Goal: Task Accomplishment & Management: Use online tool/utility

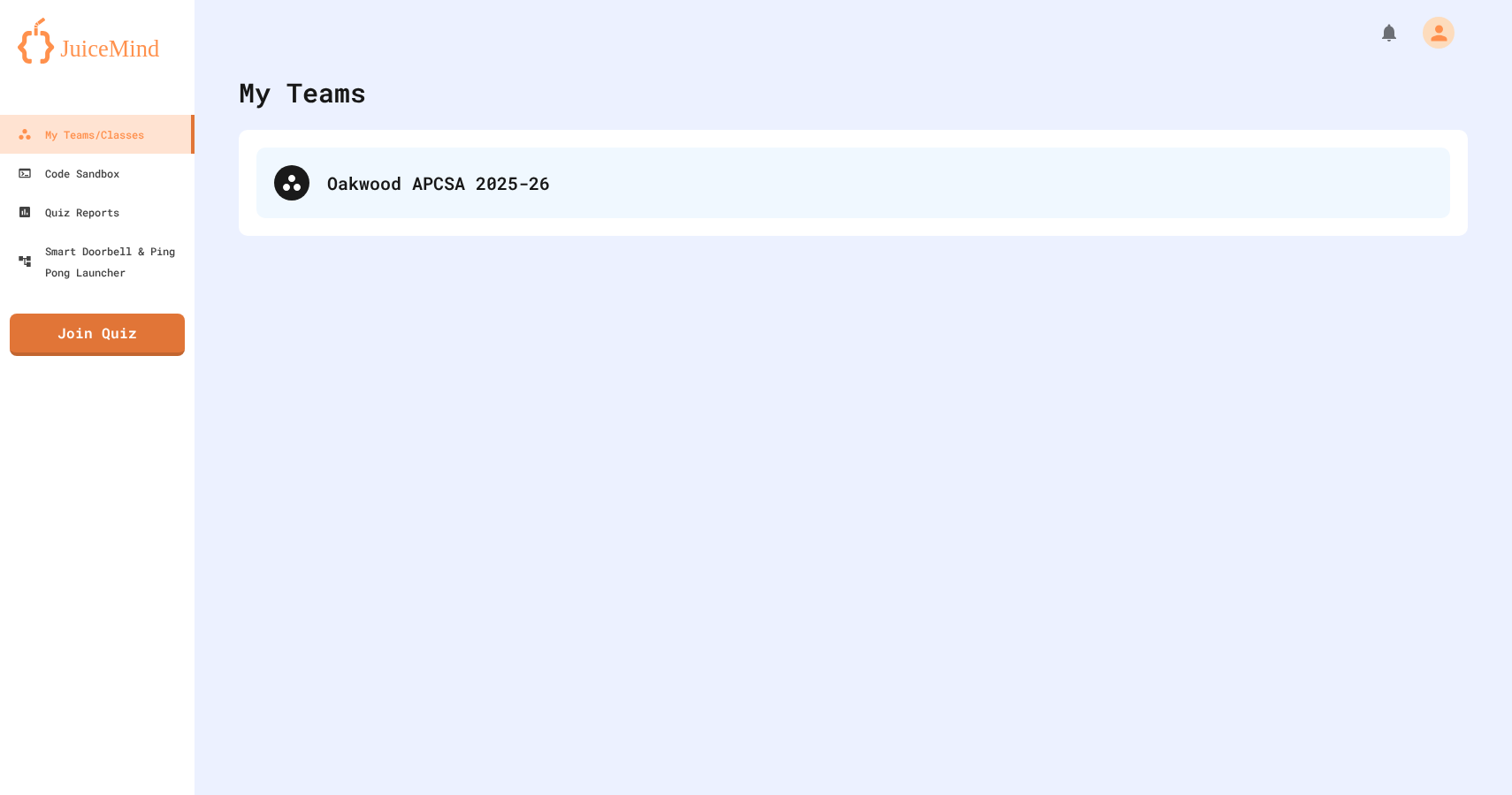
click at [525, 173] on div "Oakwood APCSA 2025-26" at bounding box center [879, 183] width 1105 height 27
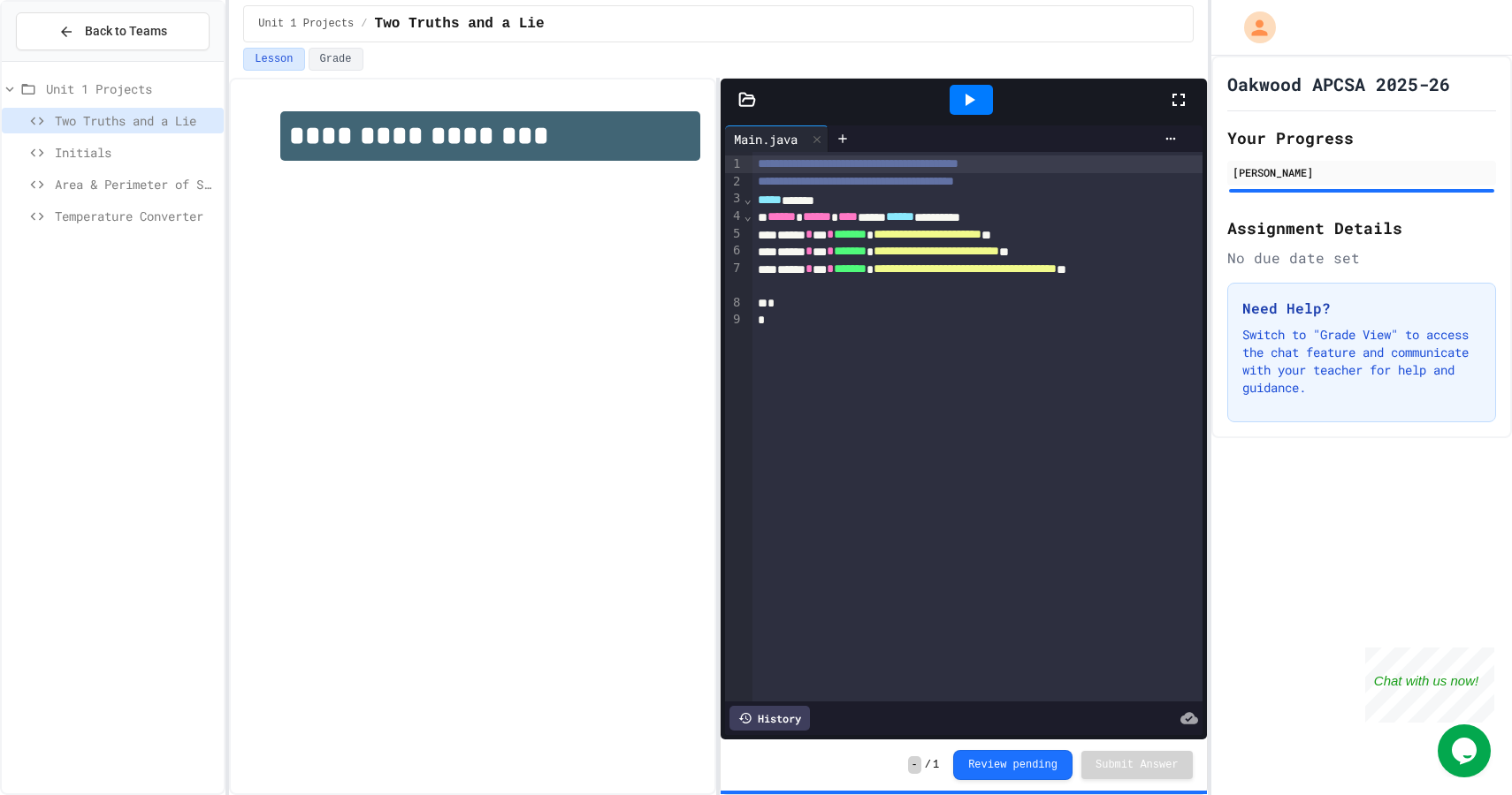
click at [121, 188] on span "Area & Perimeter of Square" at bounding box center [136, 184] width 162 height 19
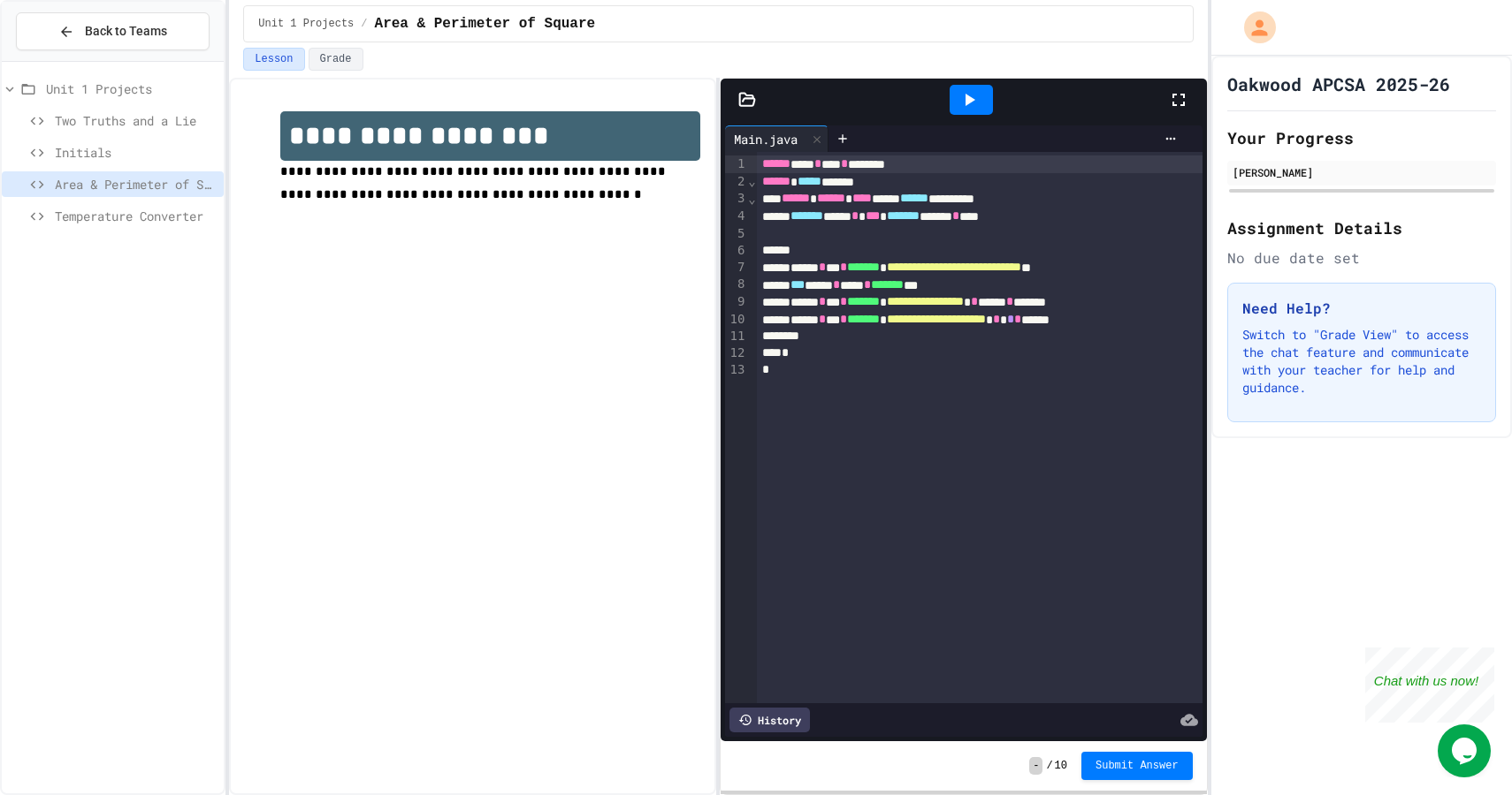
click at [121, 217] on span "Temperature Converter" at bounding box center [136, 217] width 162 height 19
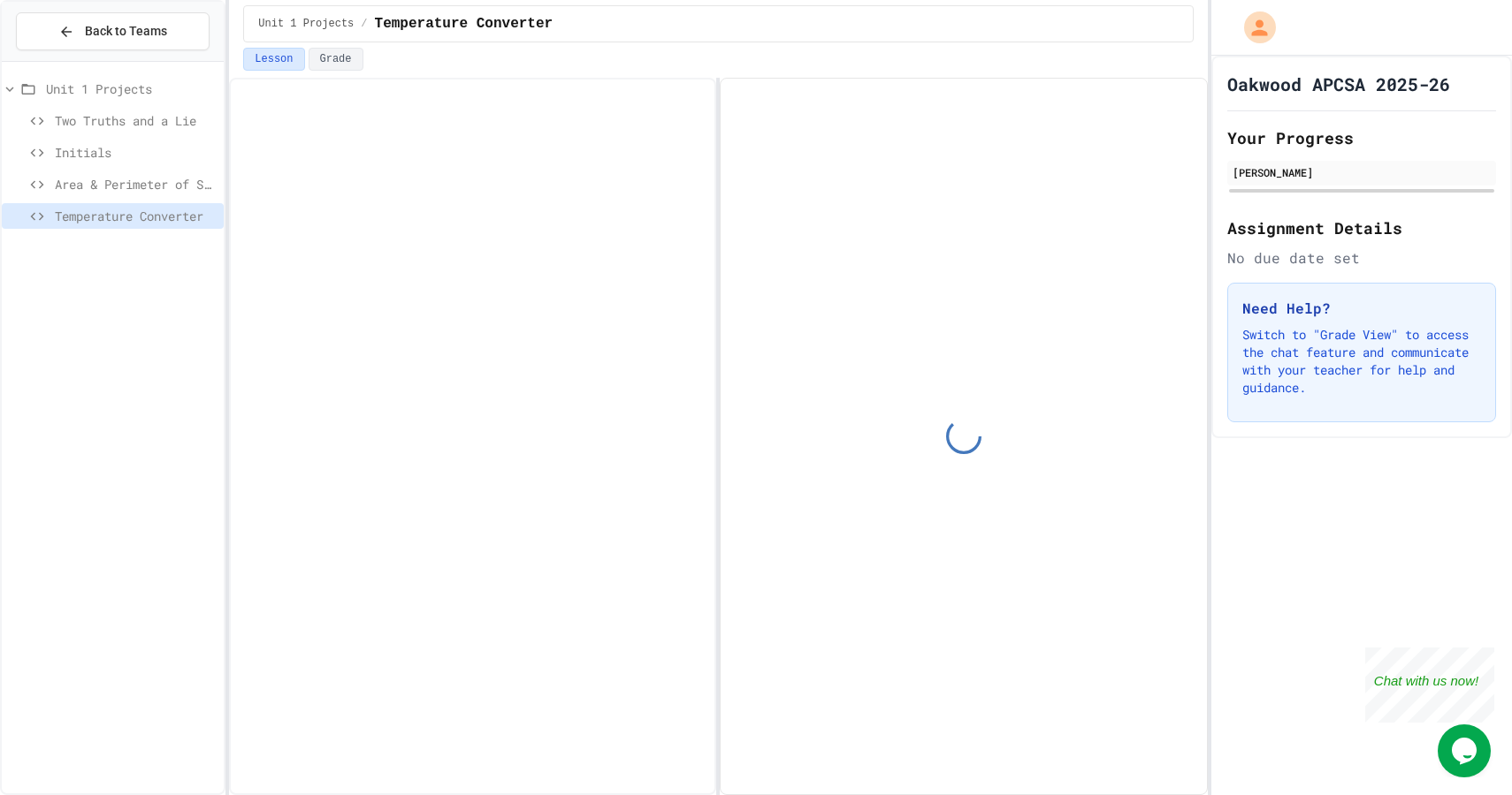
scroll to position [49, 0]
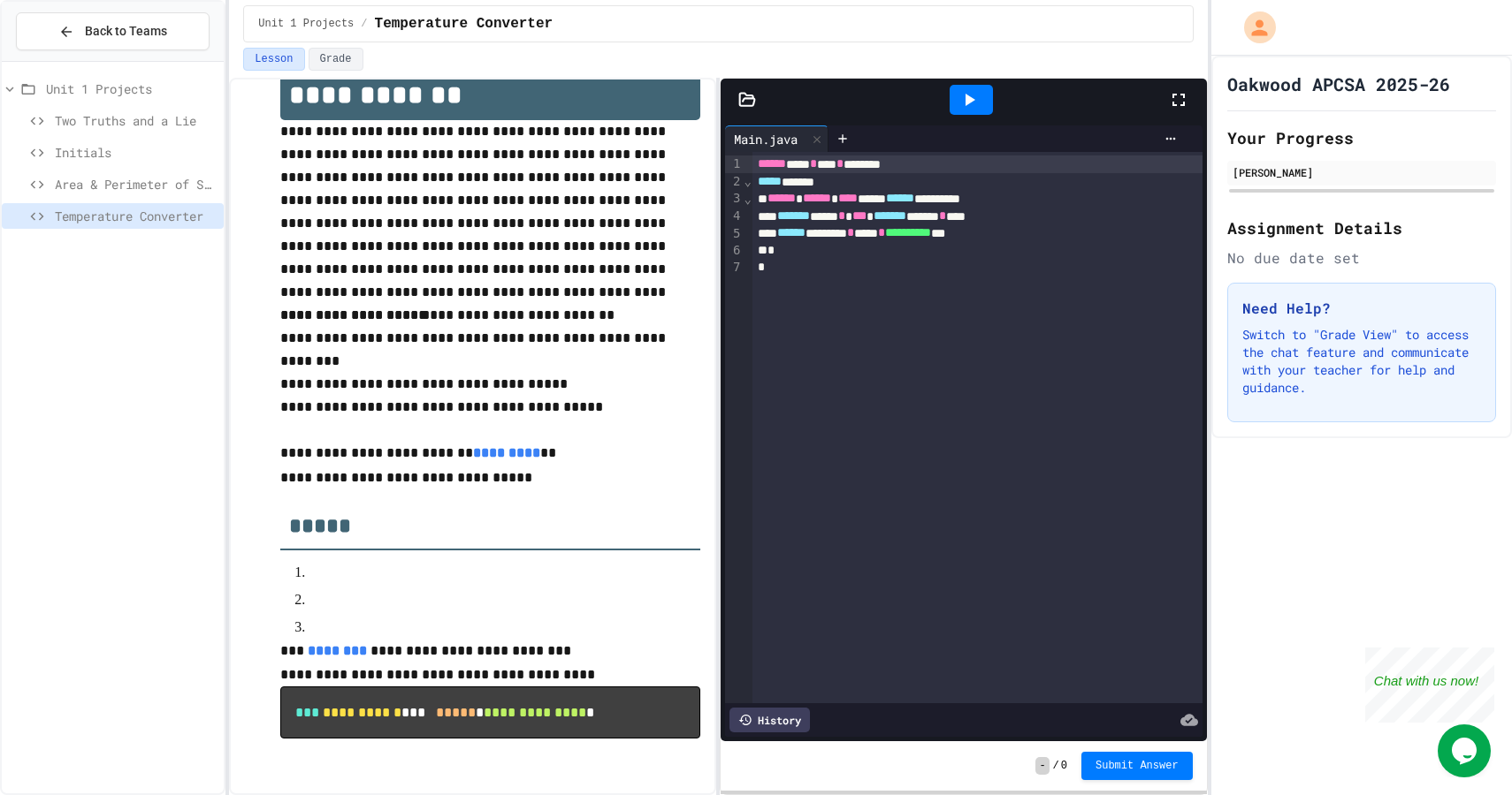
click at [155, 180] on span "Area & Perimeter of Square" at bounding box center [136, 184] width 162 height 19
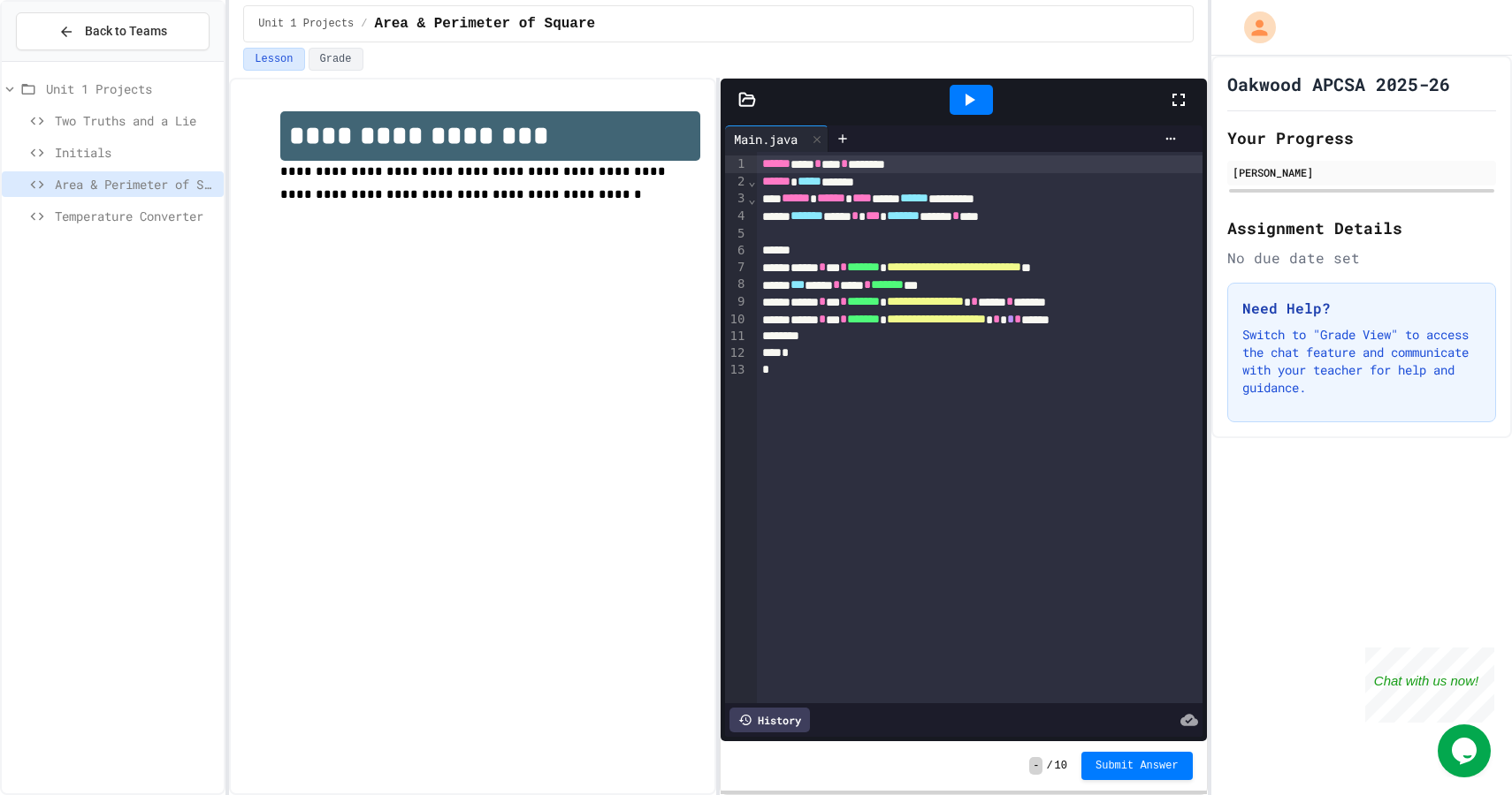
click at [979, 98] on icon at bounding box center [968, 100] width 21 height 21
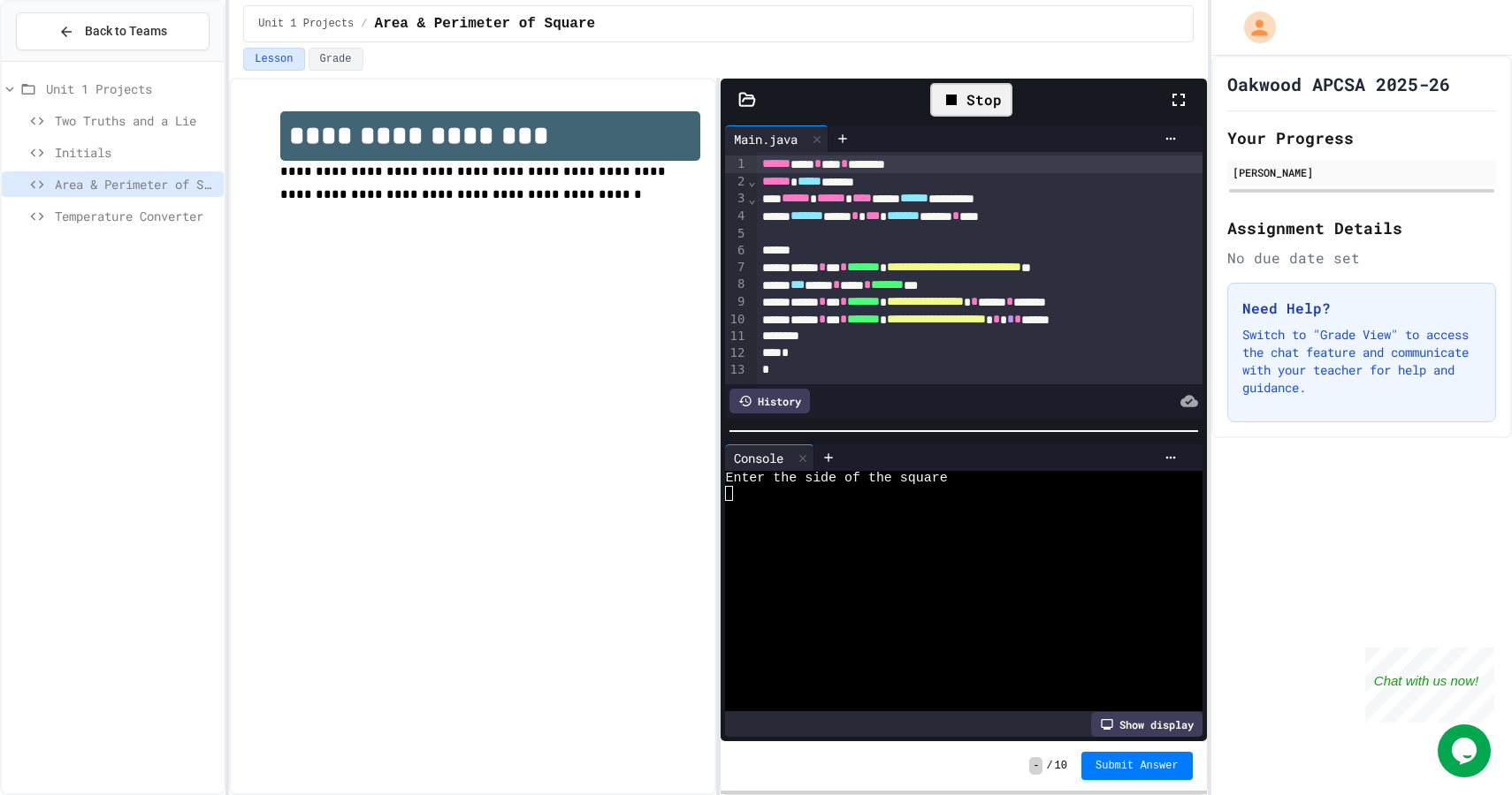
click at [112, 218] on span "Temperature Converter" at bounding box center [136, 217] width 162 height 19
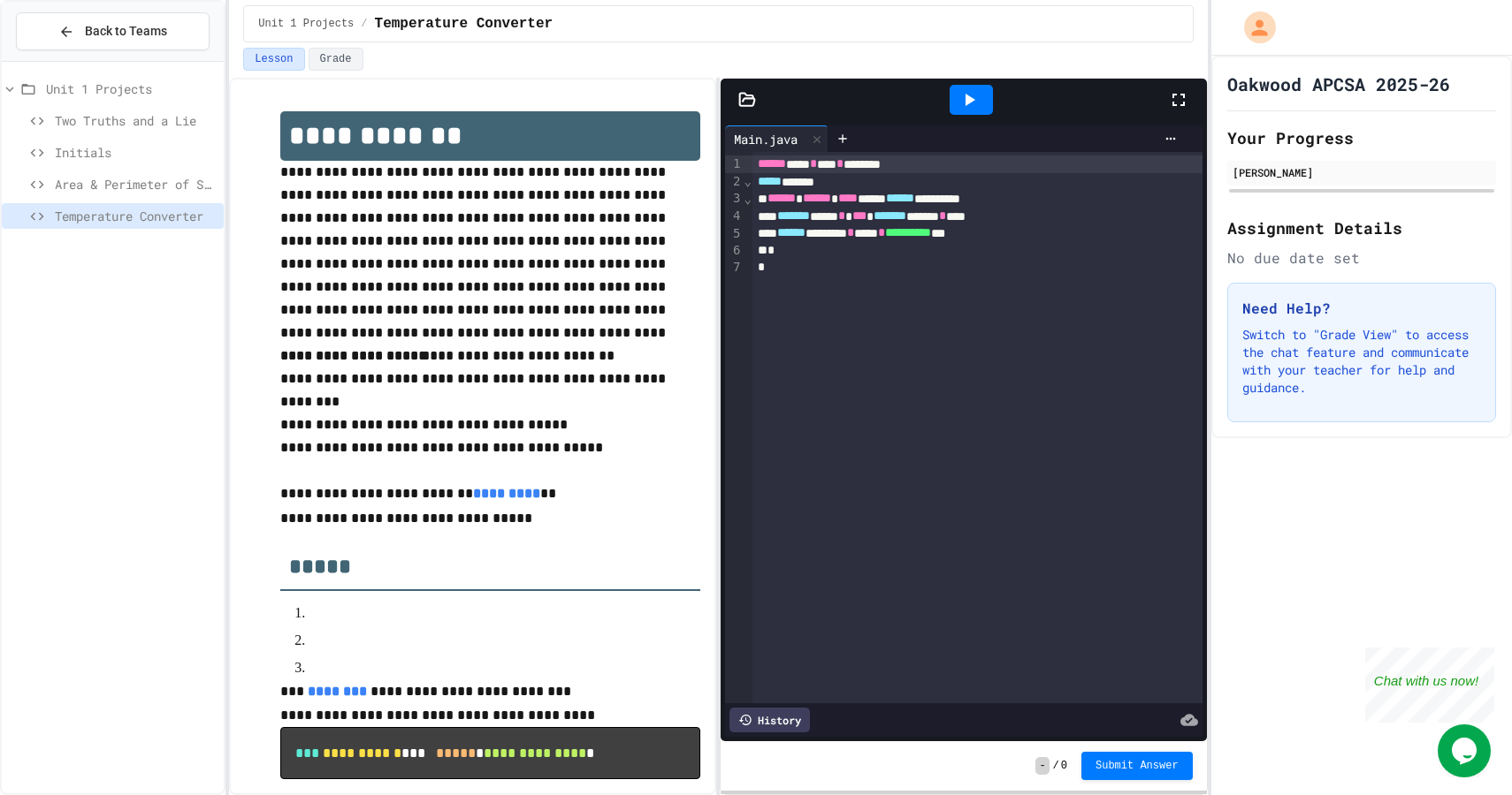
click at [1079, 237] on div "**********" at bounding box center [978, 233] width 450 height 18
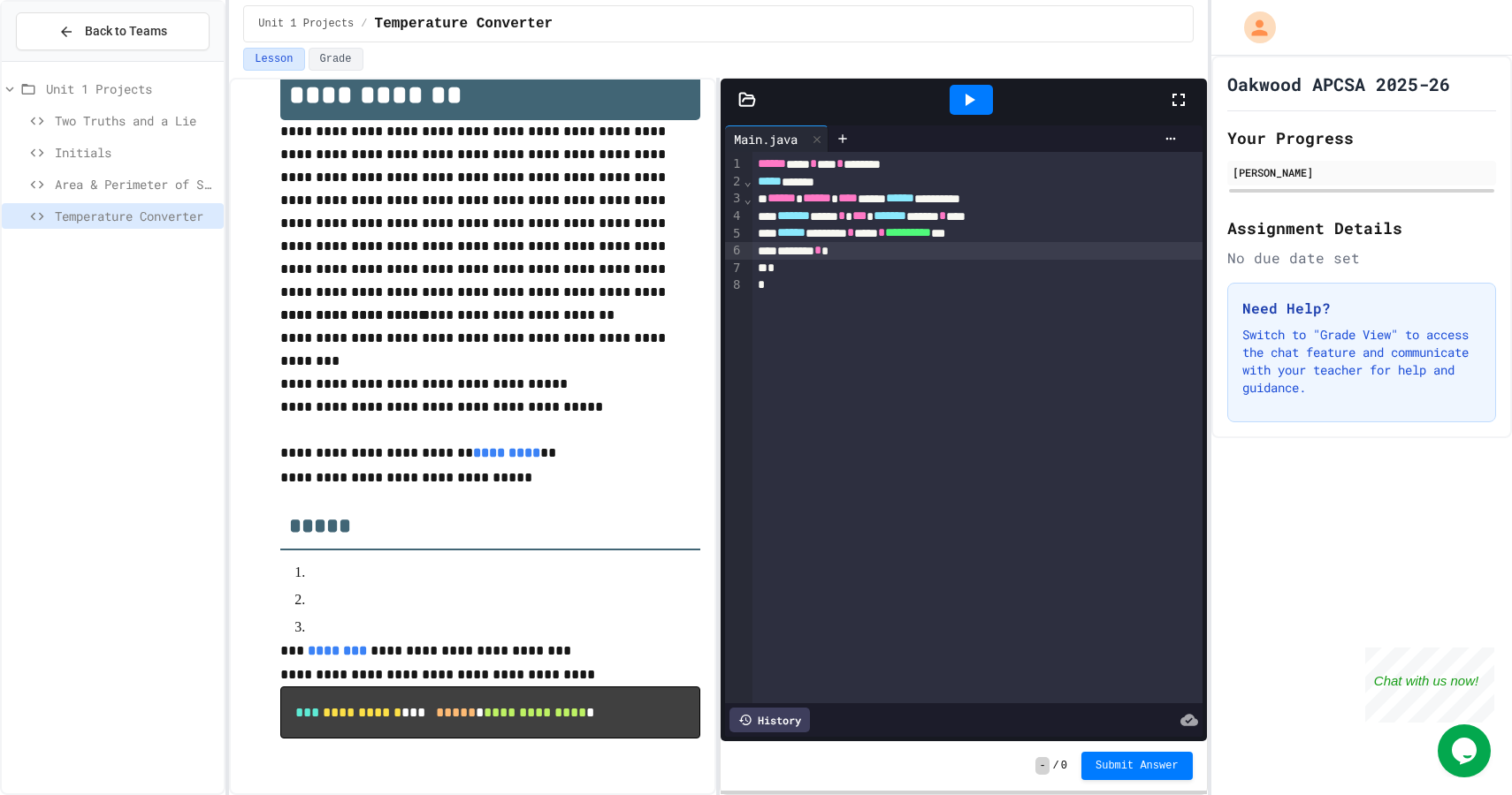
scroll to position [47, 0]
click at [168, 181] on span "Area & Perimeter of Square" at bounding box center [136, 184] width 162 height 19
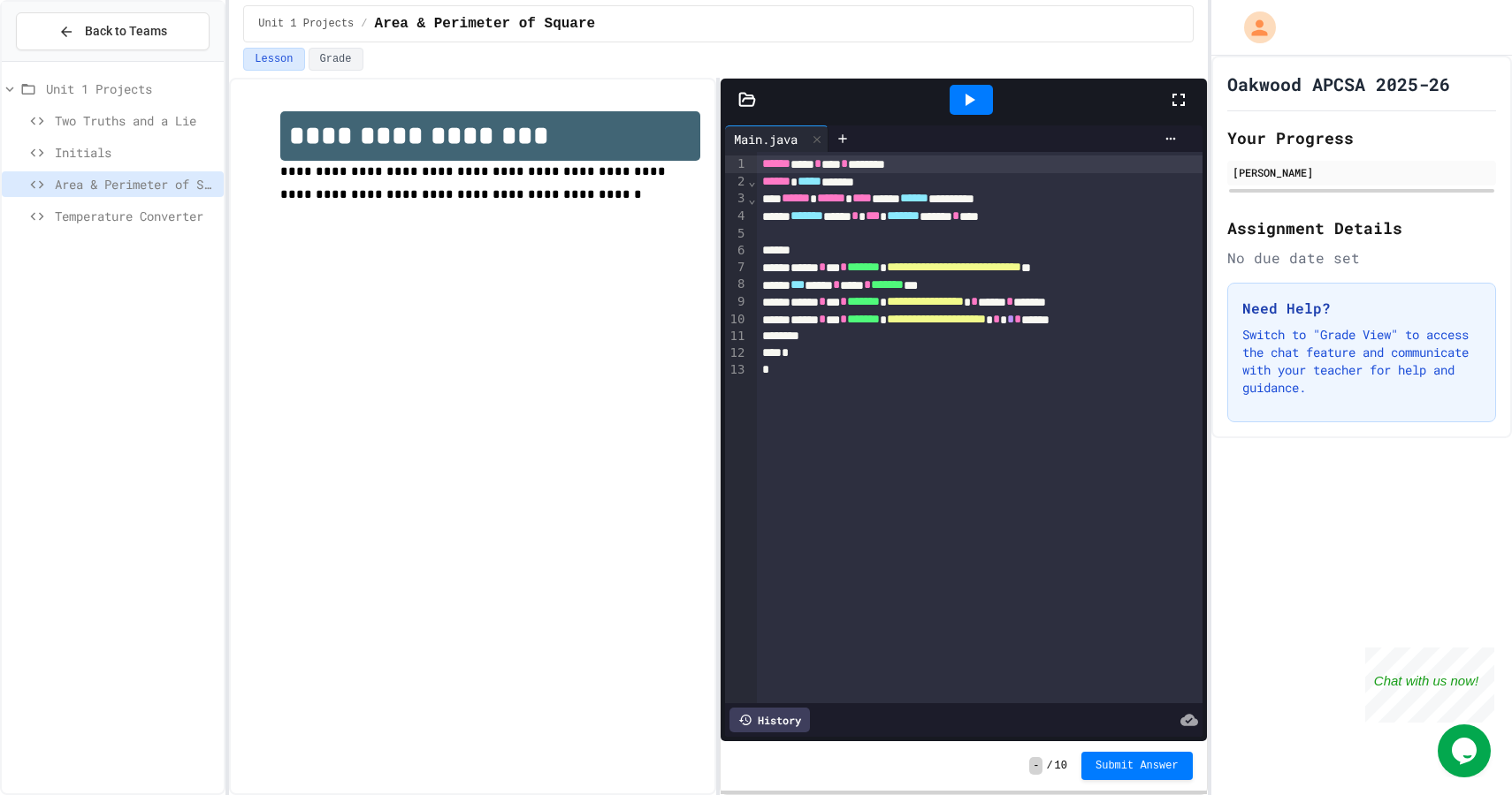
click at [862, 137] on div at bounding box center [1020, 139] width 327 height 14
click at [854, 138] on div at bounding box center [843, 139] width 29 height 27
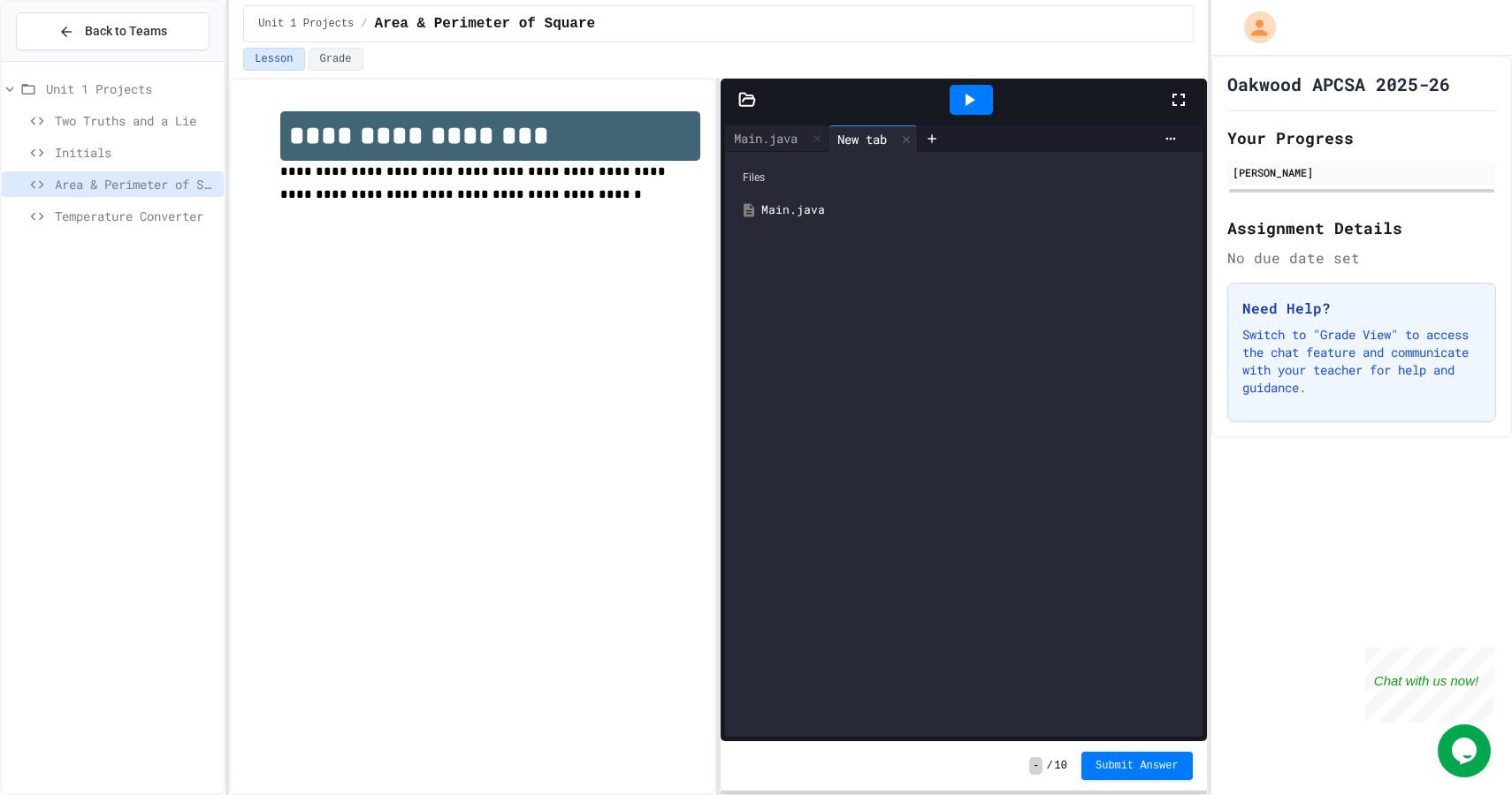
click at [806, 217] on div "Main.java" at bounding box center [976, 210] width 430 height 18
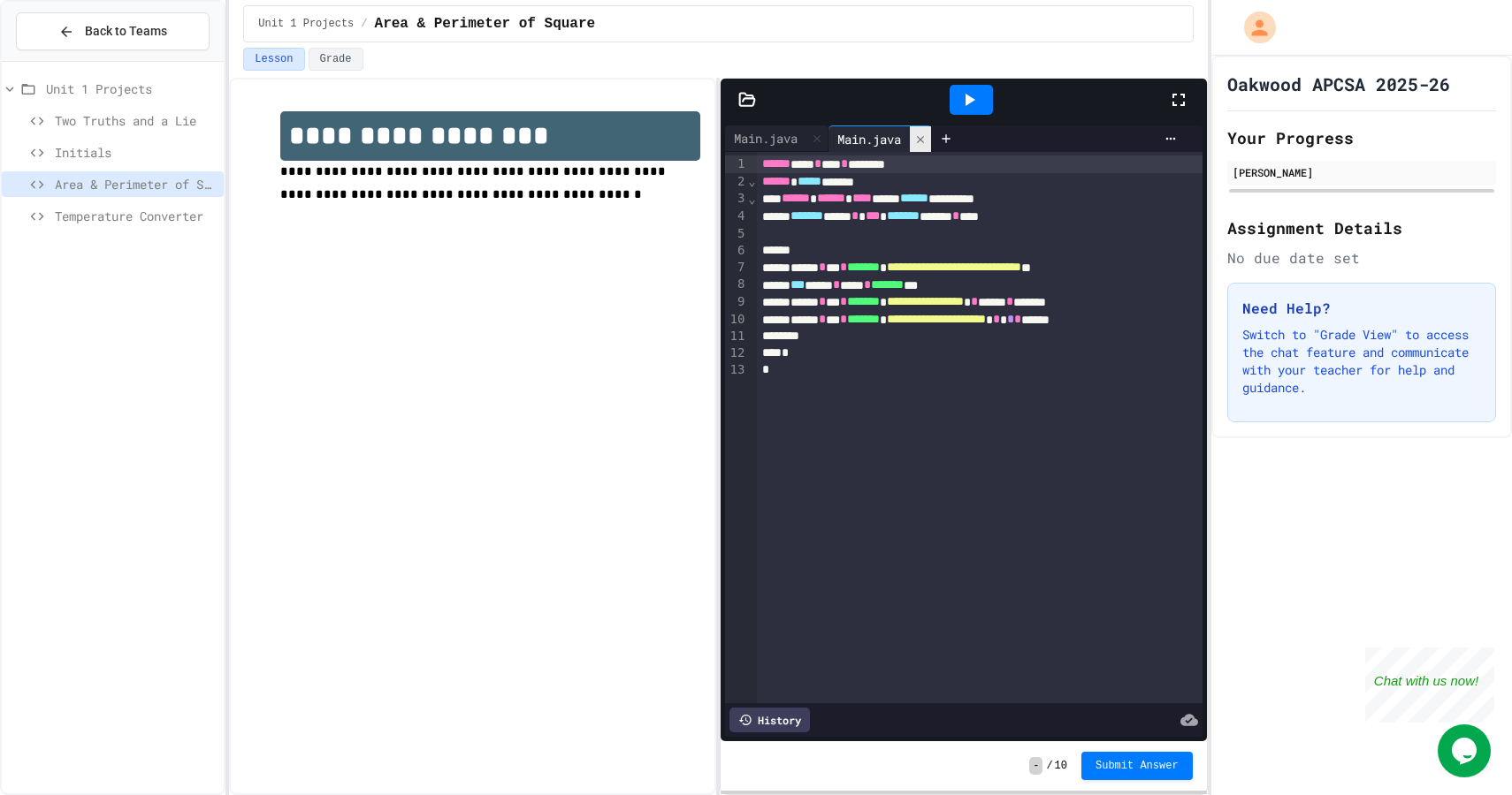
click at [927, 140] on icon at bounding box center [920, 139] width 12 height 12
click at [91, 222] on span "Temperature Converter" at bounding box center [136, 217] width 162 height 19
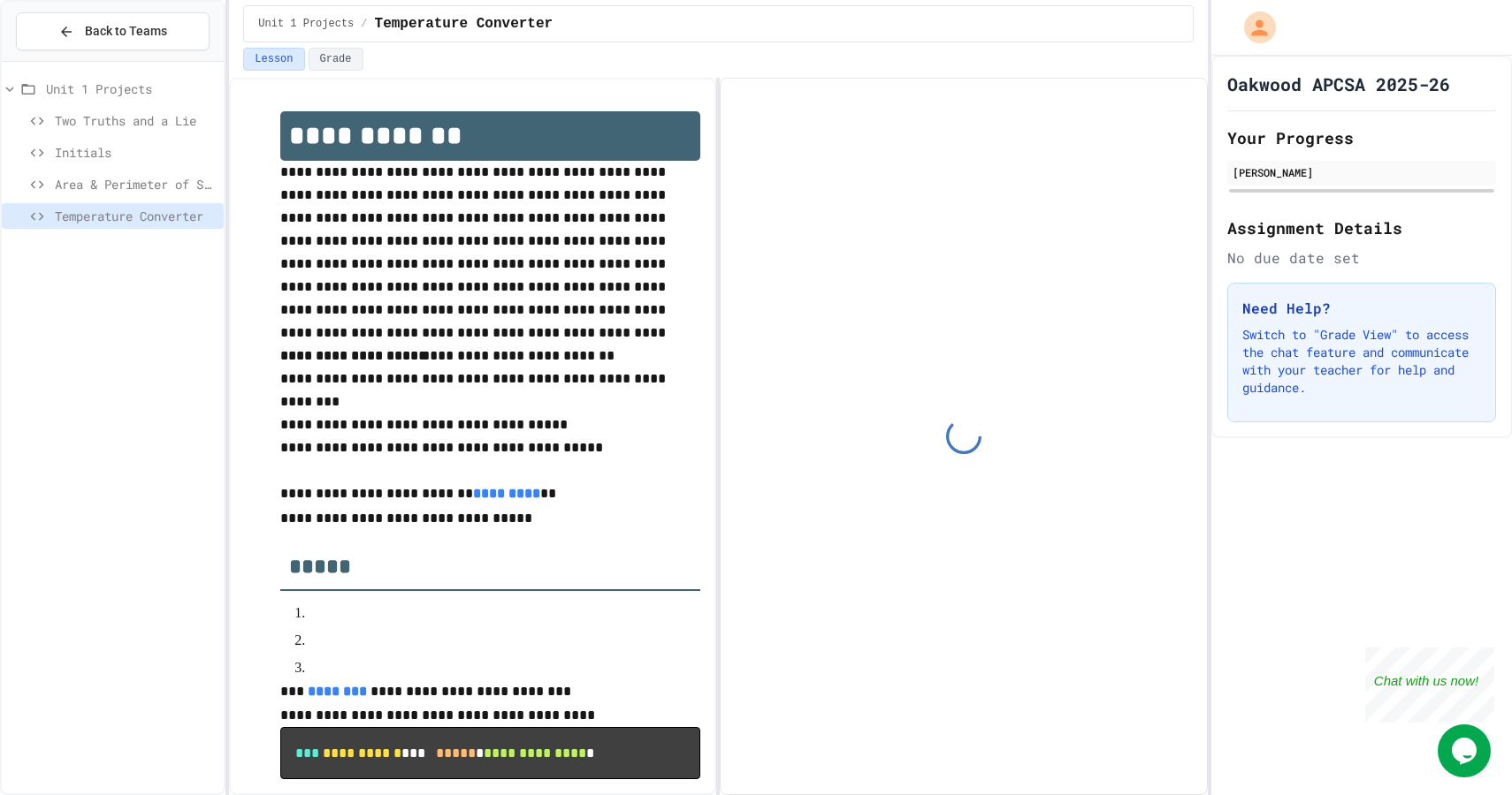
scroll to position [49, 0]
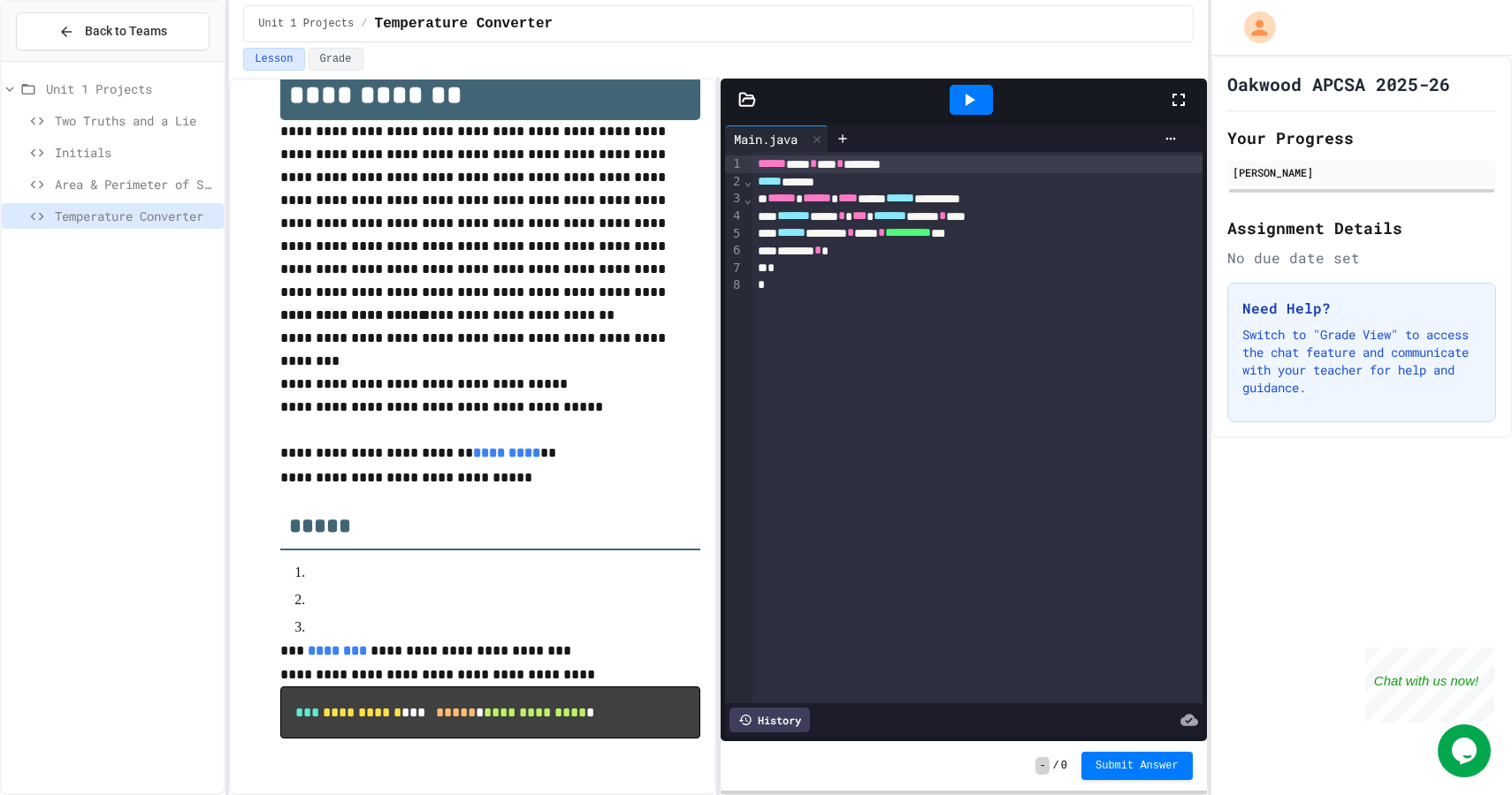
click at [881, 258] on div "******* *" at bounding box center [978, 251] width 450 height 18
click at [974, 107] on icon at bounding box center [968, 100] width 21 height 21
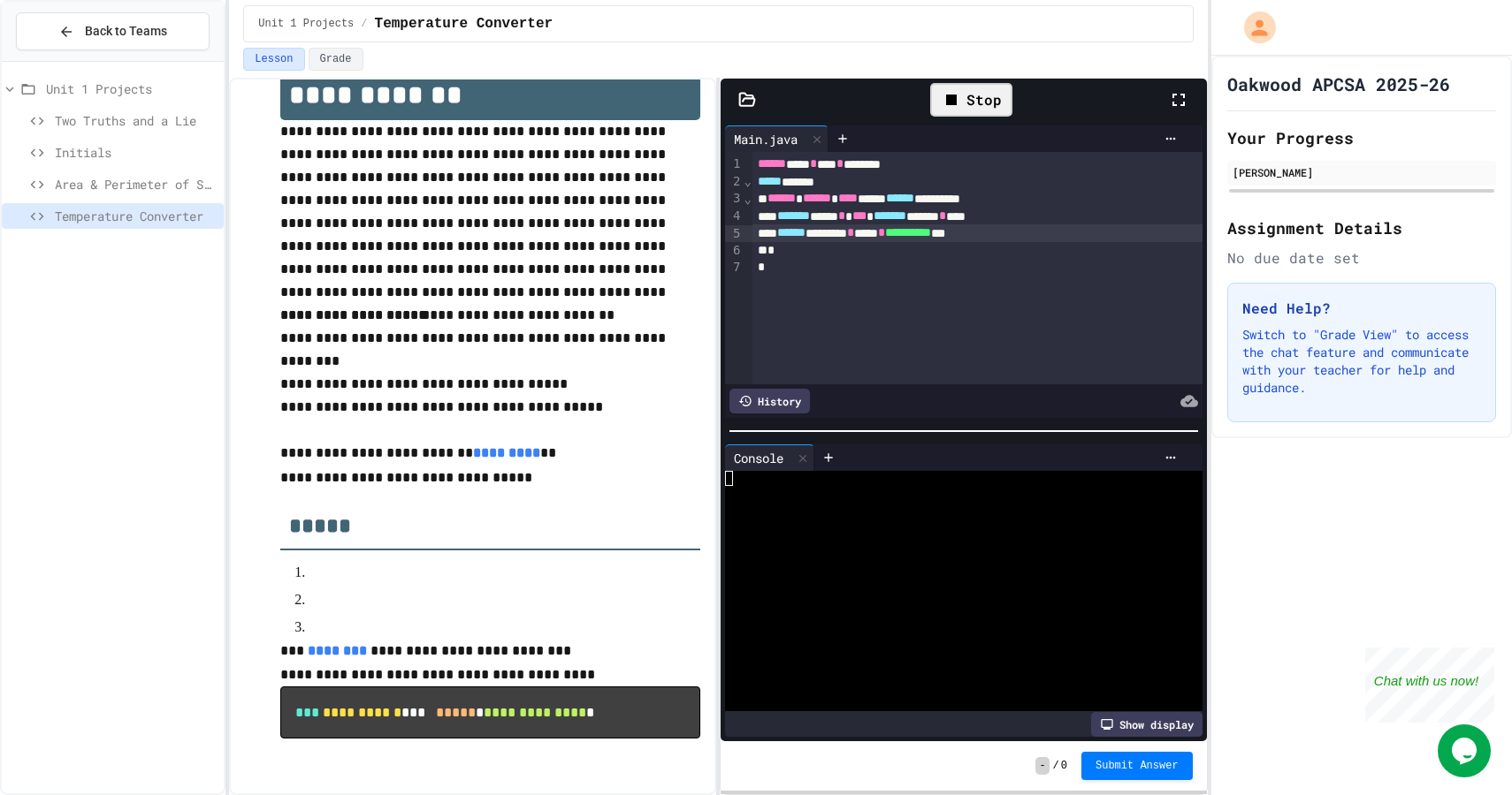
click at [850, 527] on div at bounding box center [956, 523] width 462 height 15
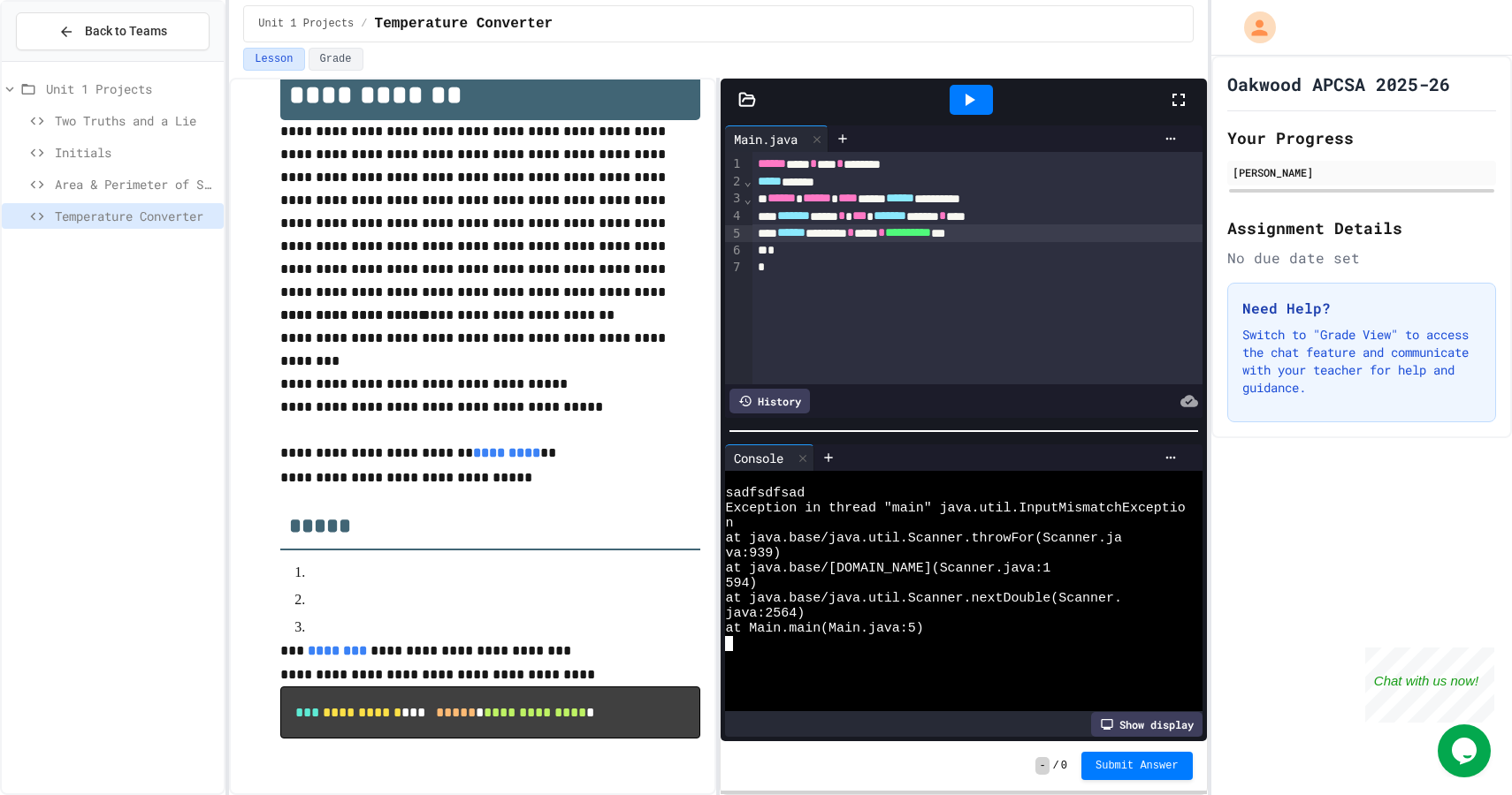
click at [976, 110] on div at bounding box center [971, 100] width 44 height 30
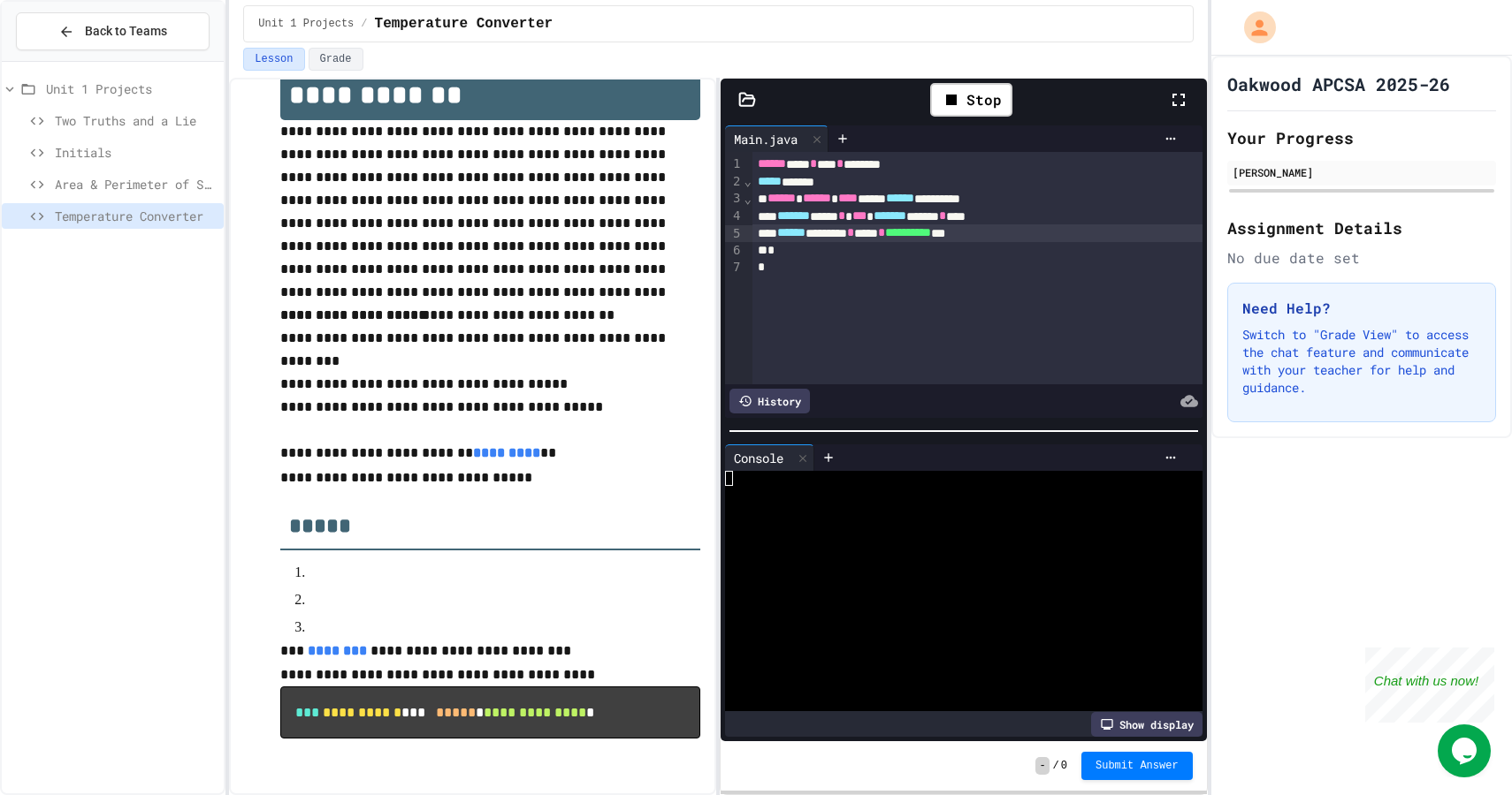
click at [1018, 246] on div "*" at bounding box center [978, 251] width 450 height 17
click at [970, 95] on div "Stop" at bounding box center [971, 99] width 83 height 33
click at [1005, 267] on div "*" at bounding box center [978, 269] width 450 height 17
click at [1073, 245] on div "*" at bounding box center [978, 251] width 450 height 18
click at [1072, 239] on div "**********" at bounding box center [978, 233] width 450 height 18
